Goal: Task Accomplishment & Management: Complete application form

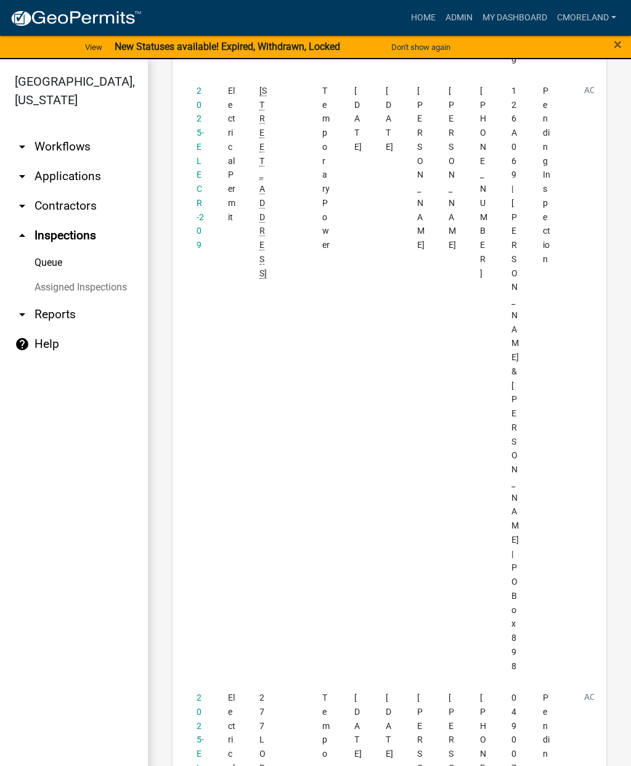
scroll to position [1661, 0]
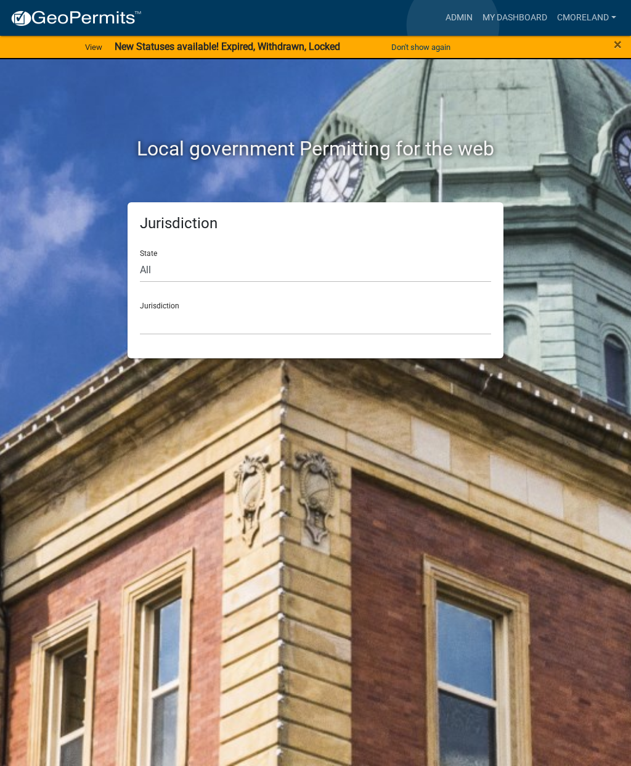
click at [454, 26] on link "Admin" at bounding box center [459, 17] width 37 height 23
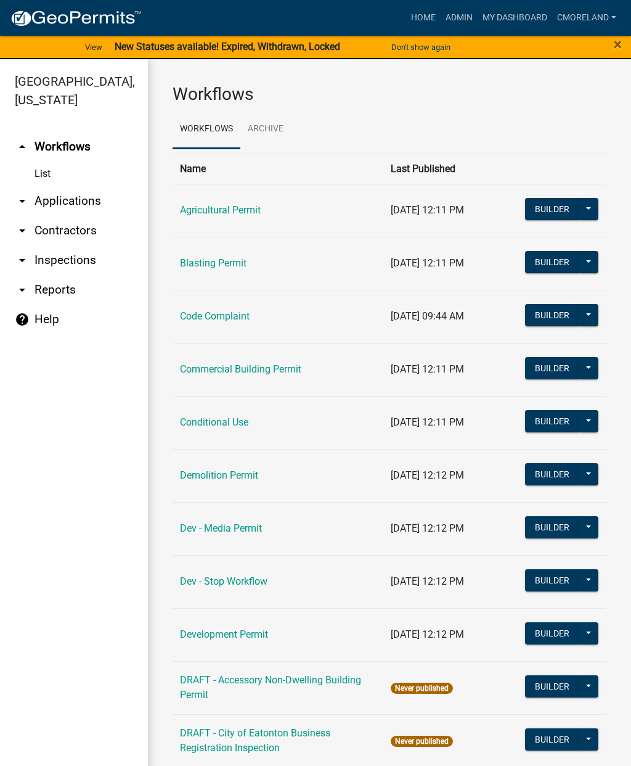
click at [67, 258] on link "arrow_drop_down Inspections" at bounding box center [74, 260] width 148 height 30
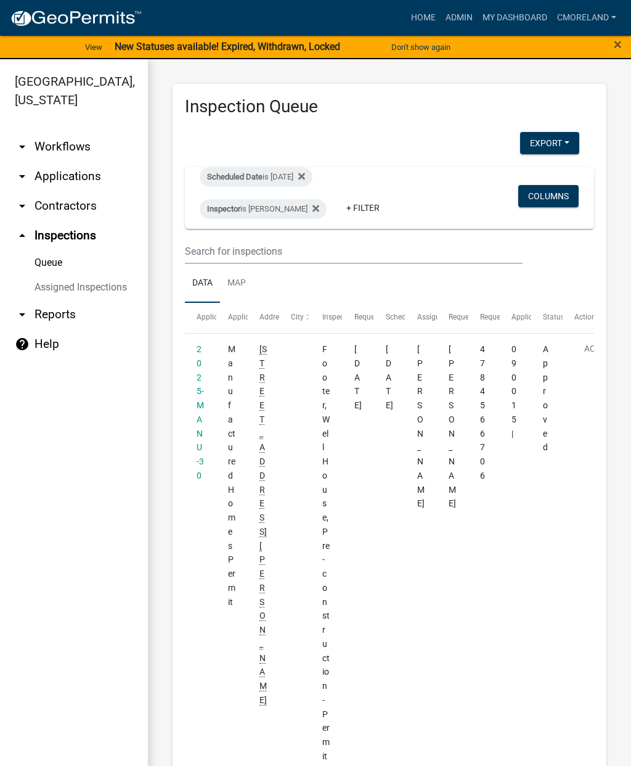
click at [306, 176] on div "Scheduled Date is [DATE]" at bounding box center [256, 177] width 113 height 20
click at [319, 208] on icon at bounding box center [316, 208] width 7 height 10
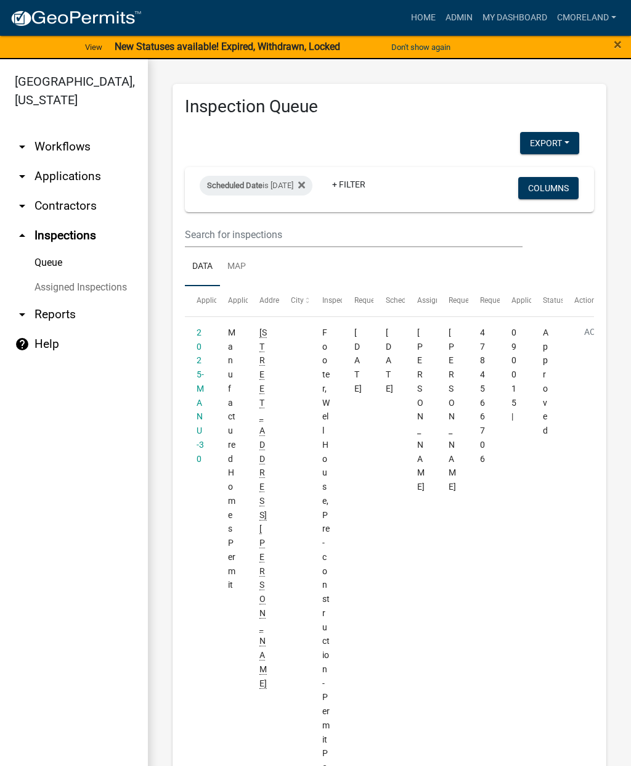
select select "2: 50"
click at [298, 185] on div "Scheduled Date is 08/20/2025" at bounding box center [256, 186] width 113 height 20
click at [282, 224] on input "2025-08-20" at bounding box center [283, 231] width 86 height 25
type input "2025-08-19"
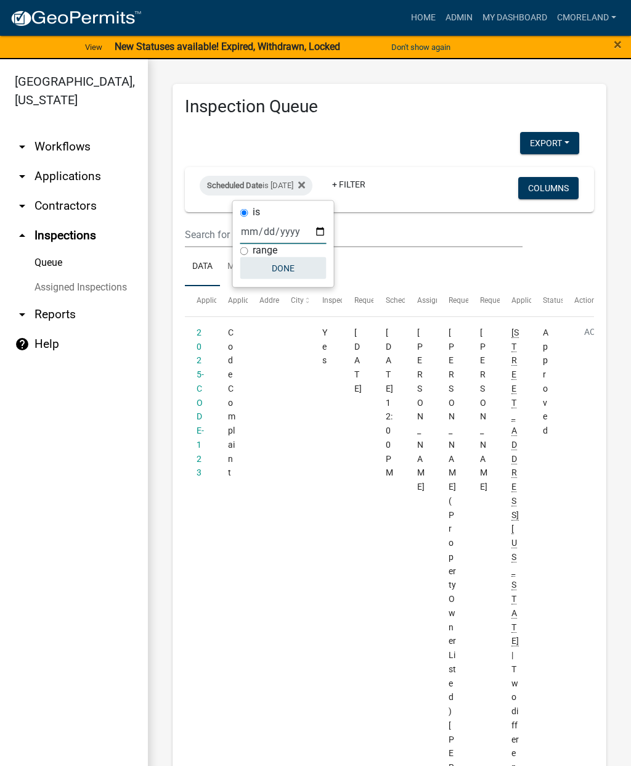
click at [268, 268] on button "Done" at bounding box center [283, 268] width 86 height 22
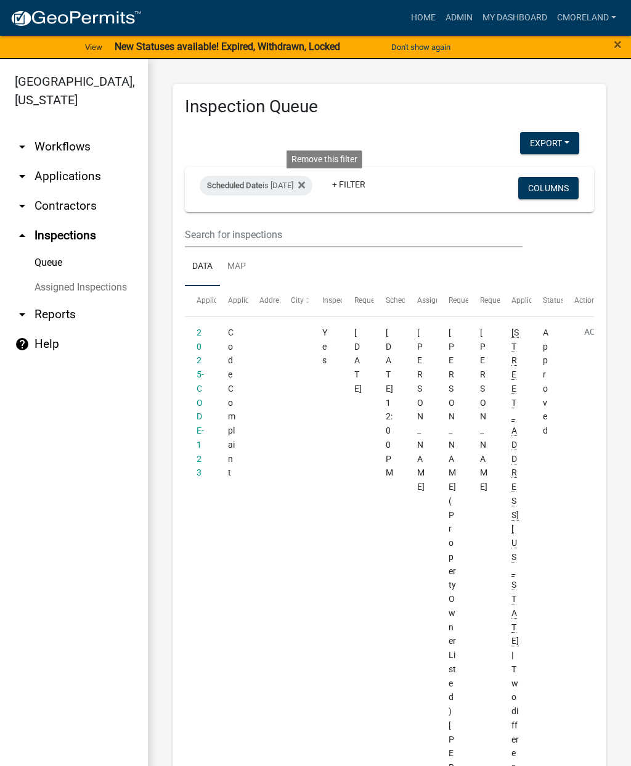
click at [305, 191] on fa-icon at bounding box center [299, 186] width 12 height 20
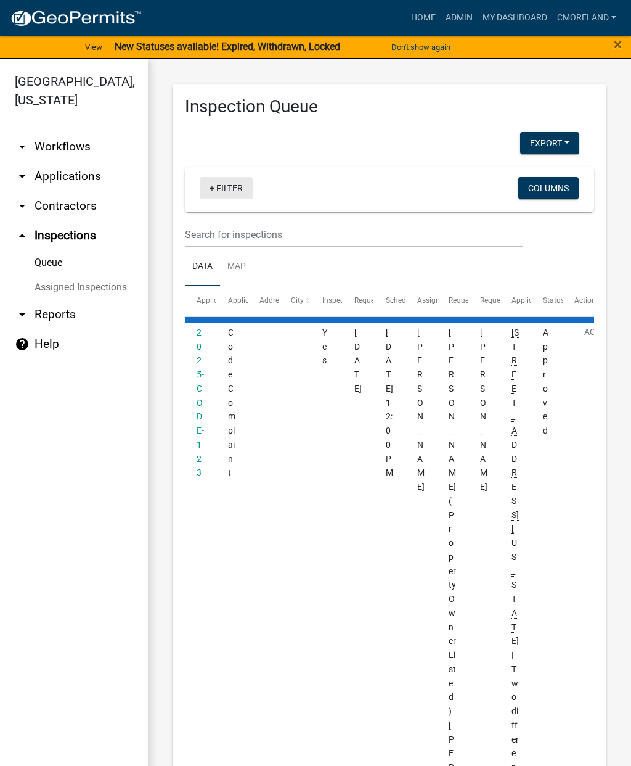
click at [229, 191] on link "+ Filter" at bounding box center [226, 188] width 53 height 22
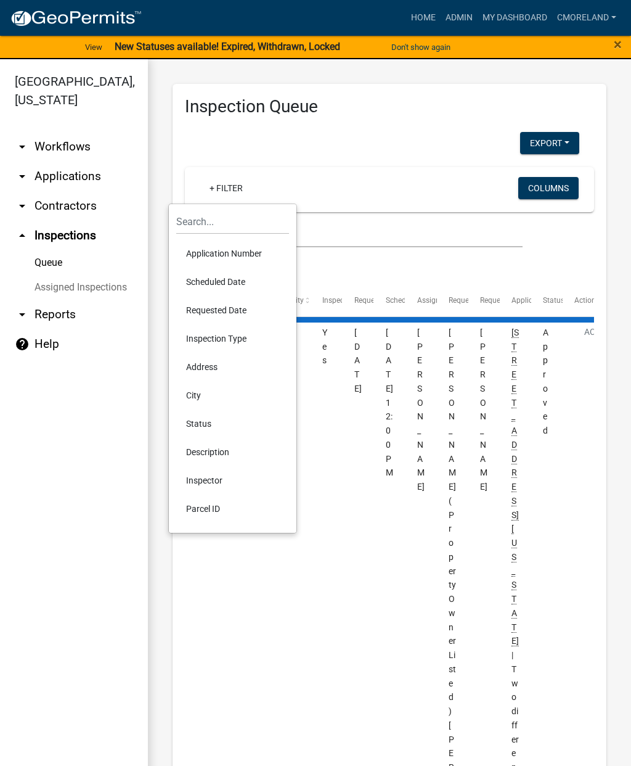
click at [206, 280] on li "Scheduled Date" at bounding box center [232, 282] width 113 height 28
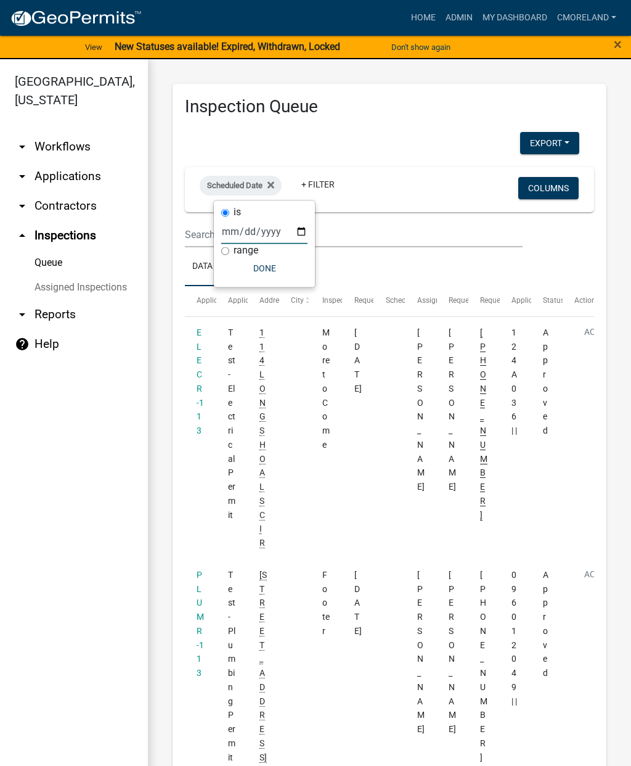
click at [245, 229] on input "date" at bounding box center [264, 231] width 86 height 25
type input "2025-08-20"
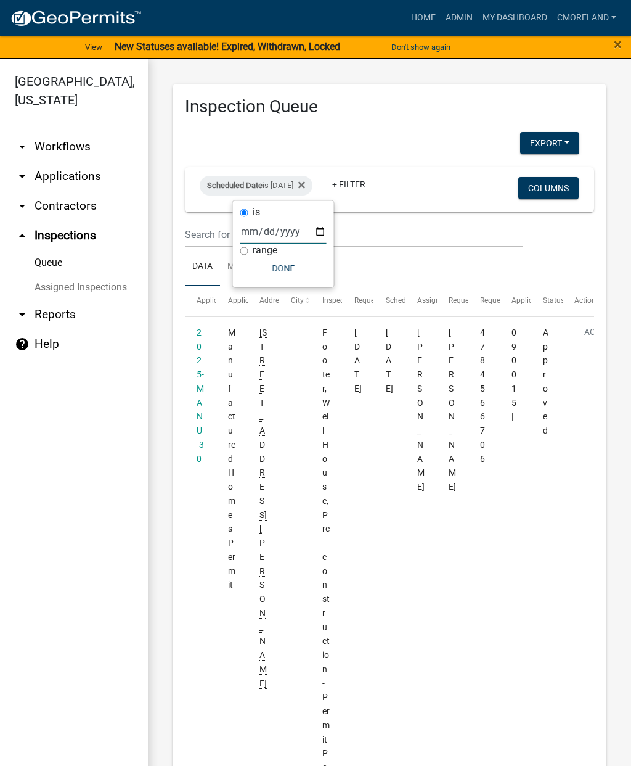
click at [259, 268] on button "Done" at bounding box center [283, 268] width 86 height 22
click at [375, 194] on link "+ Filter" at bounding box center [348, 184] width 53 height 22
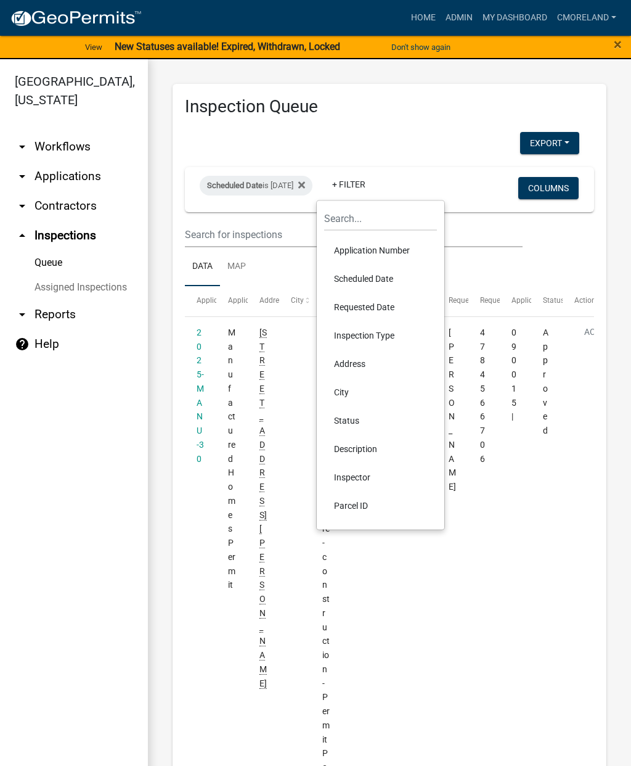
click at [348, 476] on li "Inspector" at bounding box center [380, 477] width 113 height 28
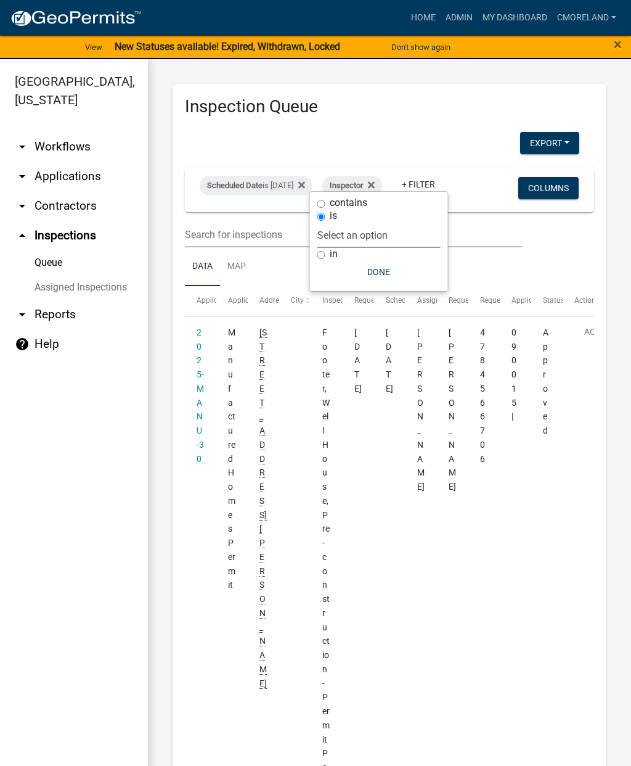
click at [397, 229] on select "Select an option None Michele Rivera Dorothy Evans Kenteria Williams Jerry Stok…" at bounding box center [378, 235] width 123 height 25
select select "a0ea4169-8540-4a2c-b9f4-cf4c1ffdeb95"
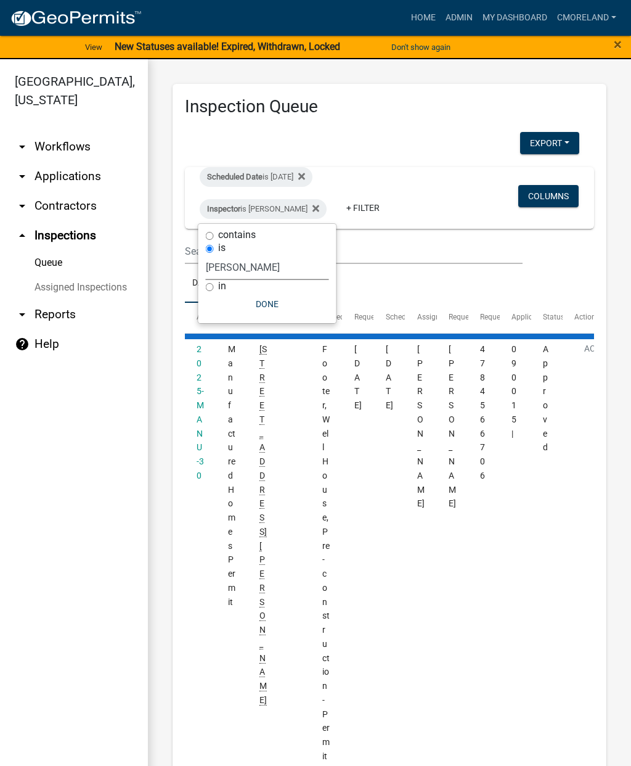
click at [276, 306] on button "Done" at bounding box center [267, 304] width 123 height 22
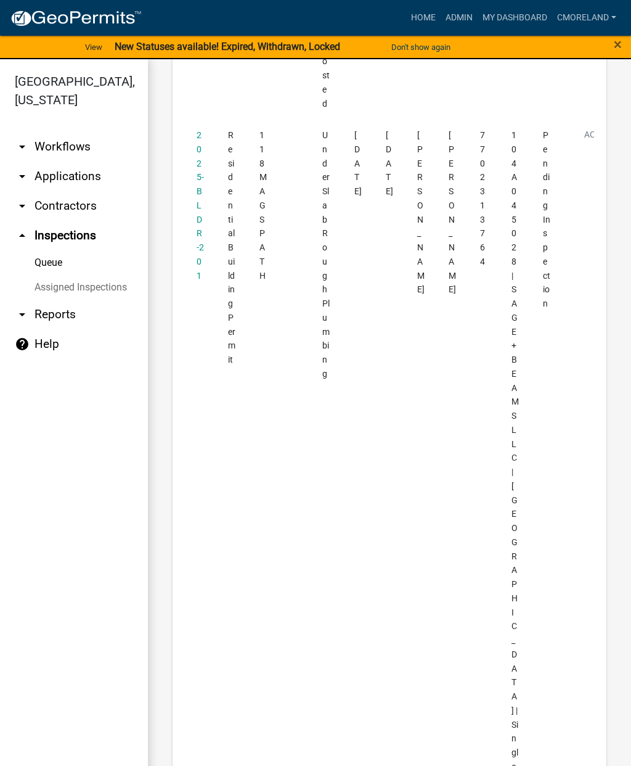
scroll to position [722, 0]
click at [197, 160] on link "2025-BLDR-201" at bounding box center [200, 206] width 7 height 150
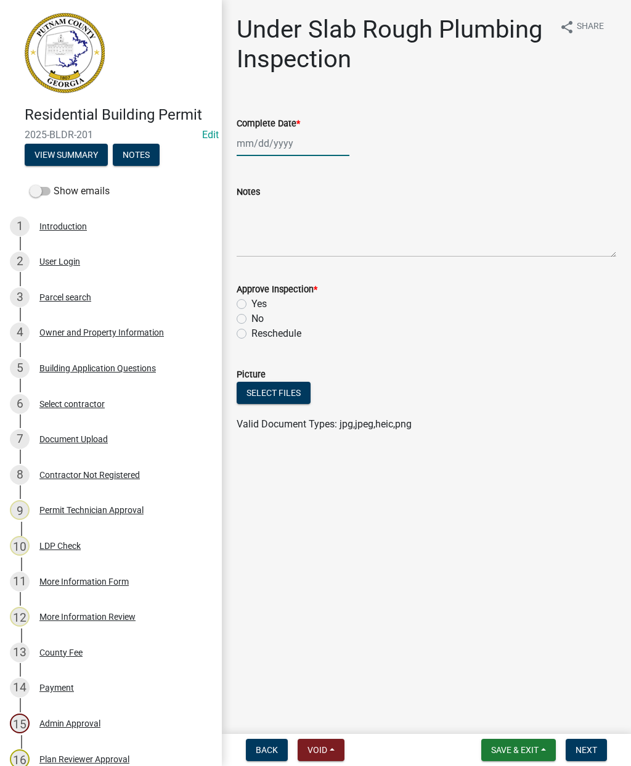
click at [274, 133] on div at bounding box center [293, 143] width 113 height 25
select select "8"
select select "2025"
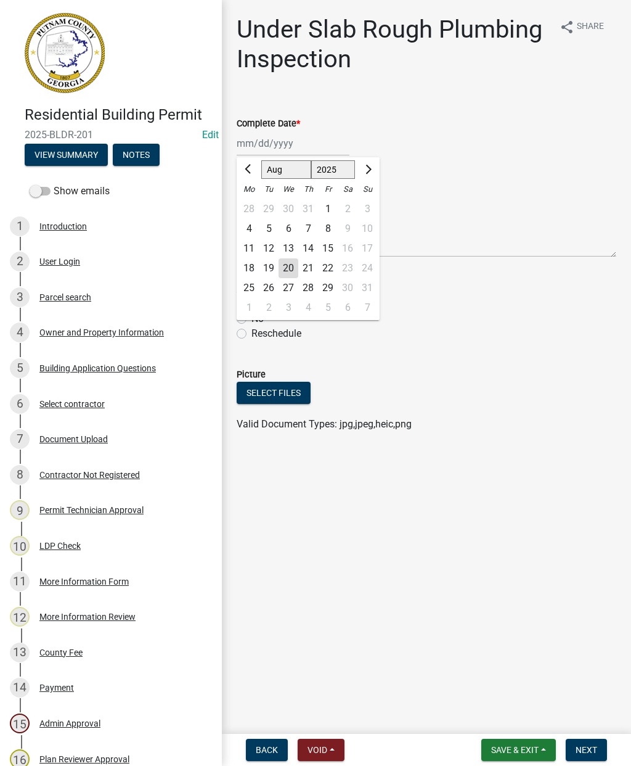
click at [289, 255] on div "13" at bounding box center [289, 249] width 20 height 20
type input "08/13/2025"
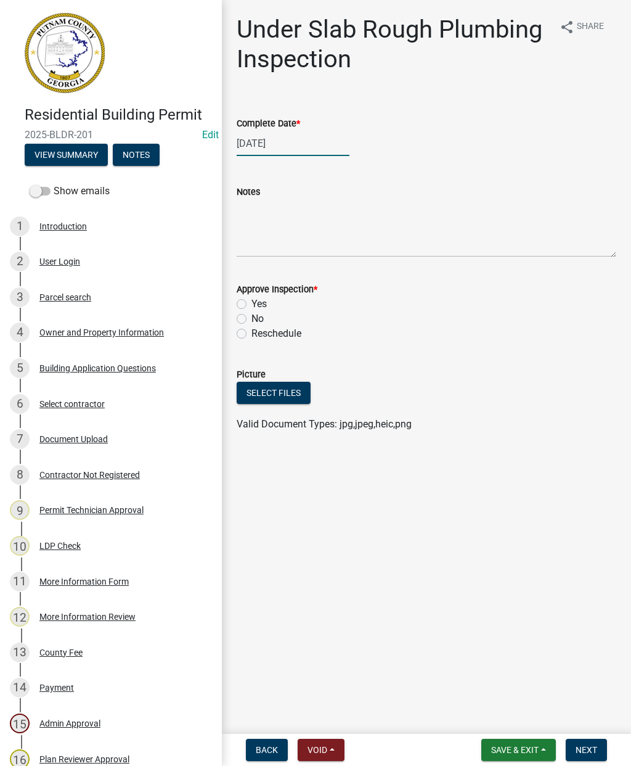
click at [272, 143] on div "08/13/2025" at bounding box center [293, 143] width 113 height 25
select select "8"
select select "2025"
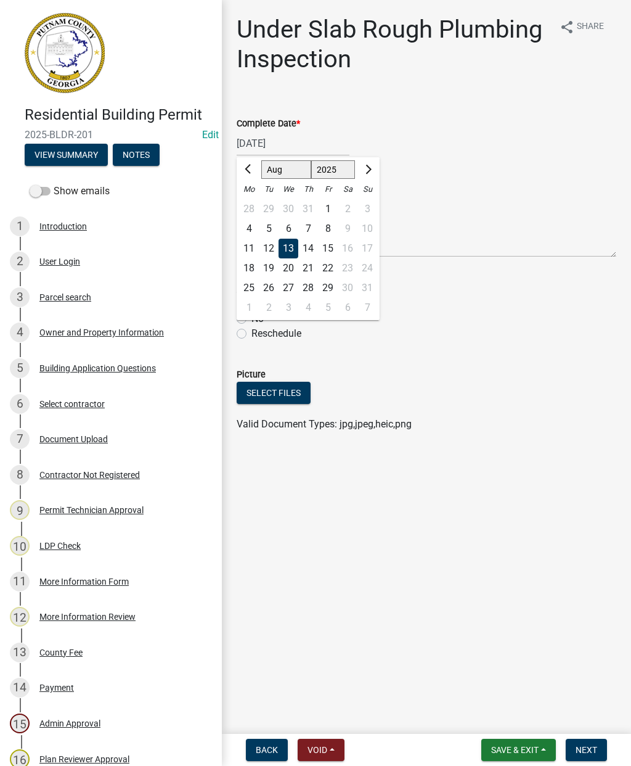
click at [284, 269] on div "20" at bounding box center [289, 268] width 20 height 20
type input "[DATE]"
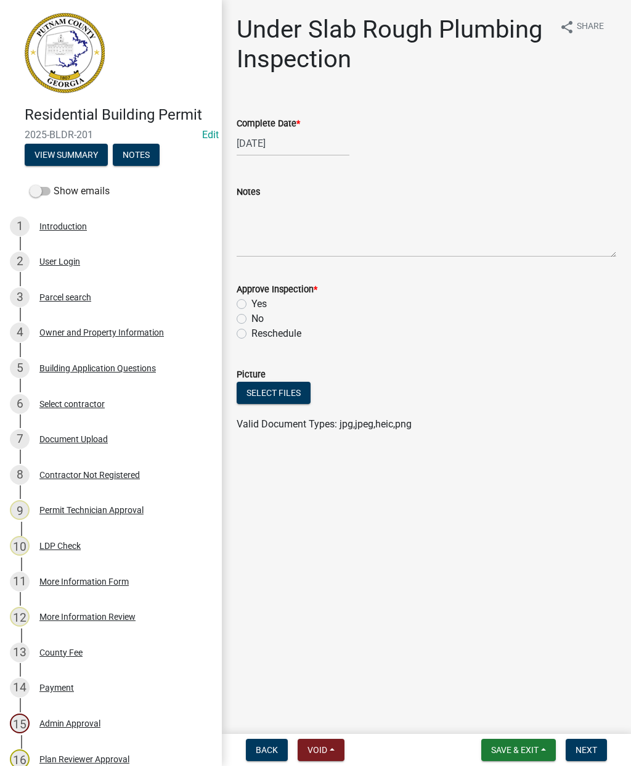
click at [251, 300] on label "Yes" at bounding box center [258, 303] width 15 height 15
click at [251, 300] on input "Yes" at bounding box center [255, 300] width 8 height 8
radio input "true"
click at [584, 746] on span "Next" at bounding box center [587, 750] width 22 height 10
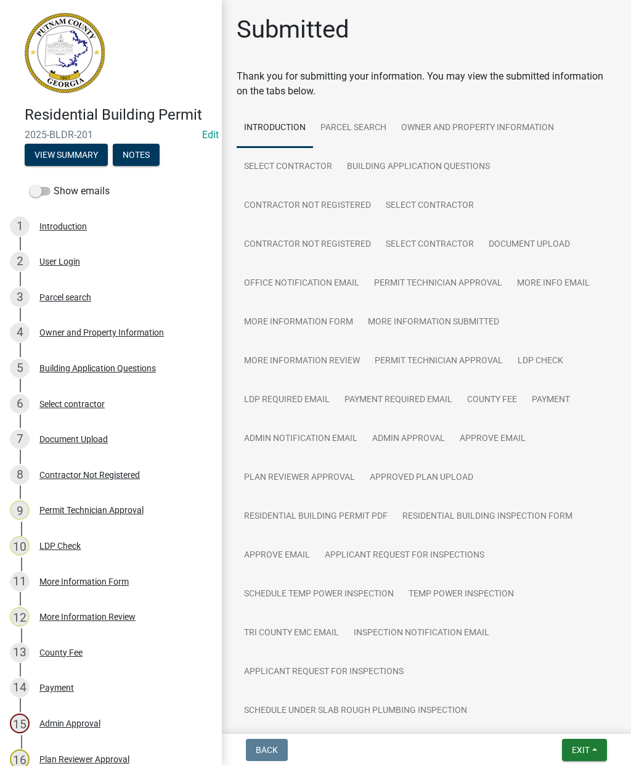
click at [582, 750] on span "Exit" at bounding box center [581, 750] width 18 height 10
click at [543, 723] on button "Save & Exit" at bounding box center [558, 718] width 99 height 30
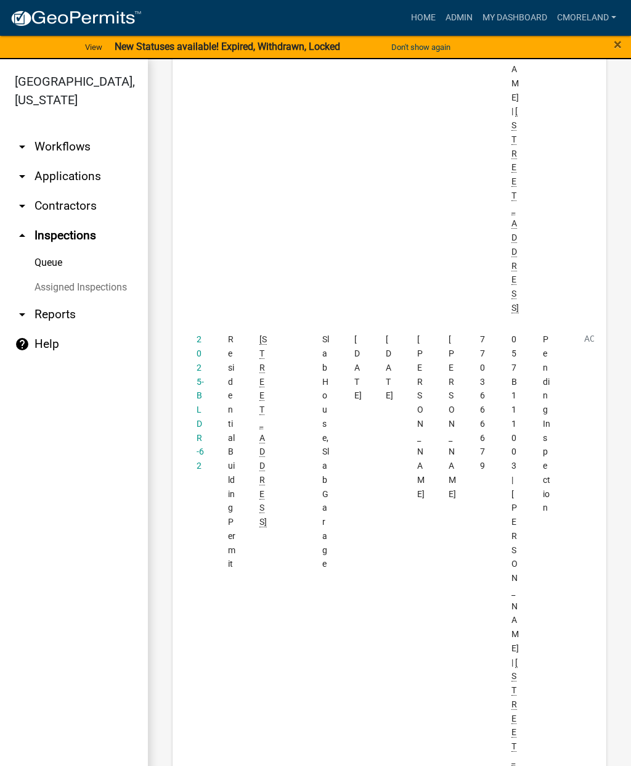
scroll to position [2663, 0]
click at [200, 429] on link "2025-BLDR-62" at bounding box center [200, 400] width 7 height 136
